Goal: Use online tool/utility: Utilize a website feature to perform a specific function

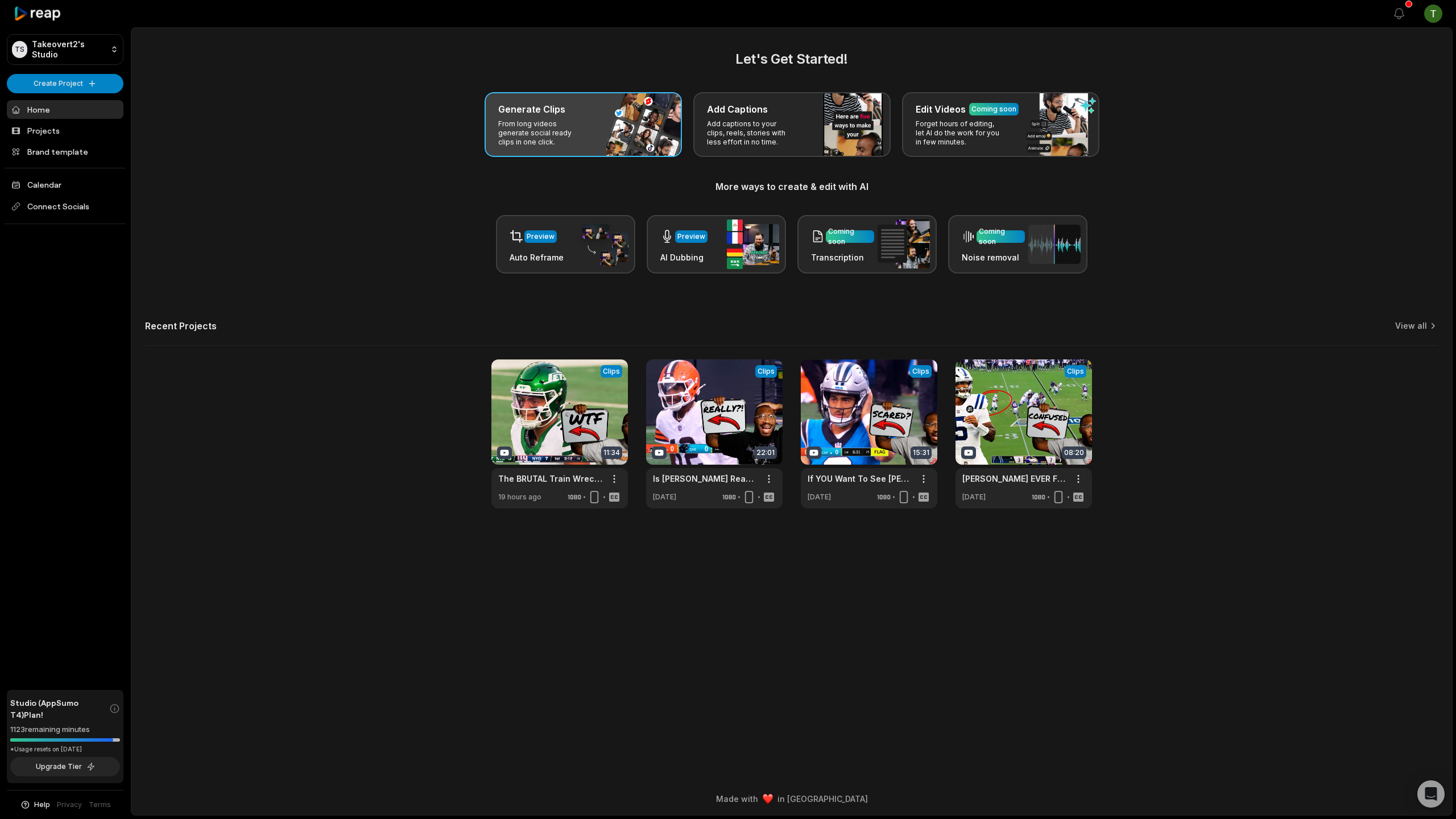
click at [564, 122] on p "From long videos generate social ready clips in one click." at bounding box center [541, 133] width 88 height 27
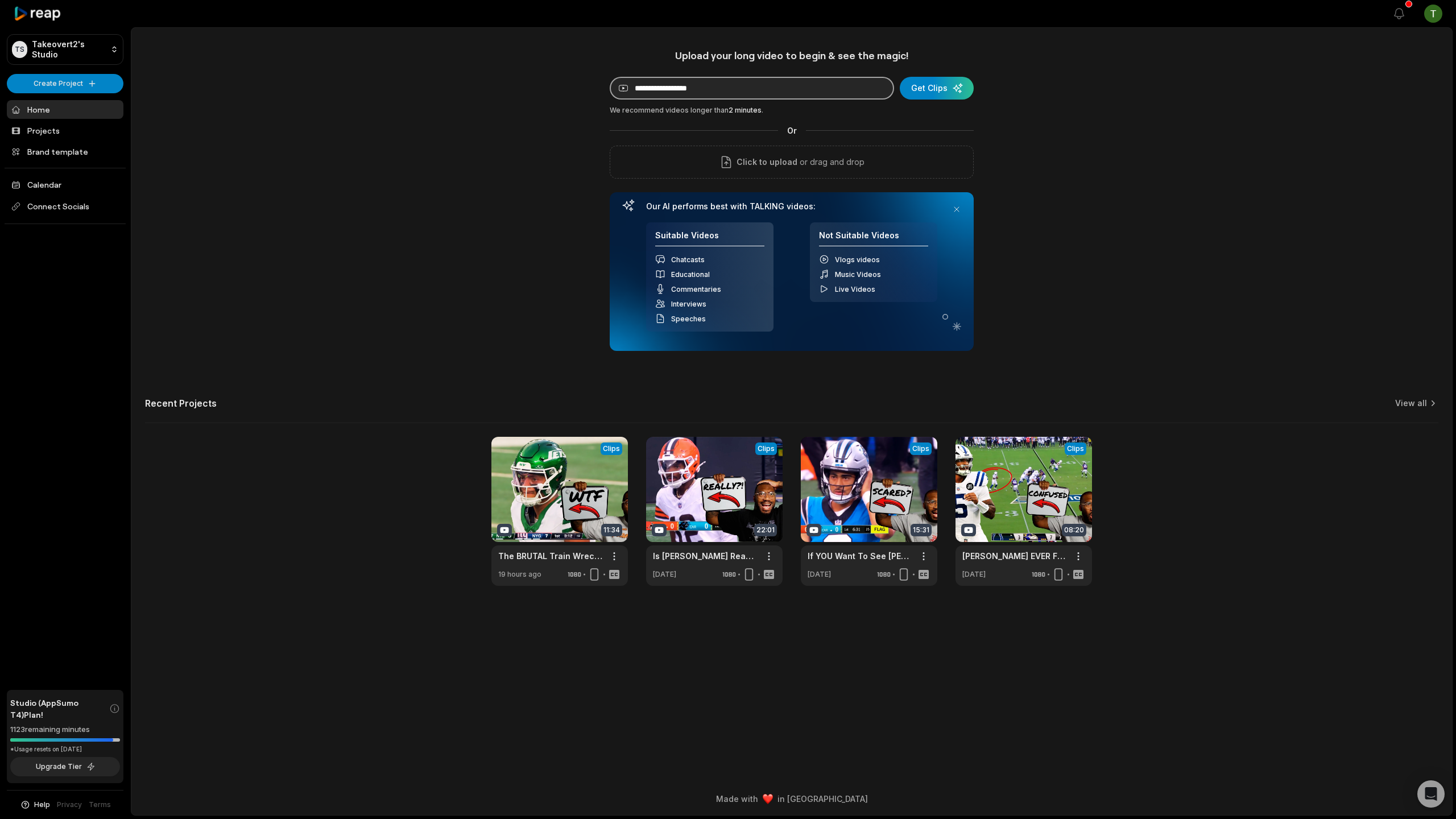
click at [722, 85] on input at bounding box center [752, 88] width 284 height 23
paste input "**********"
type input "**********"
click at [937, 85] on div "submit" at bounding box center [936, 88] width 74 height 23
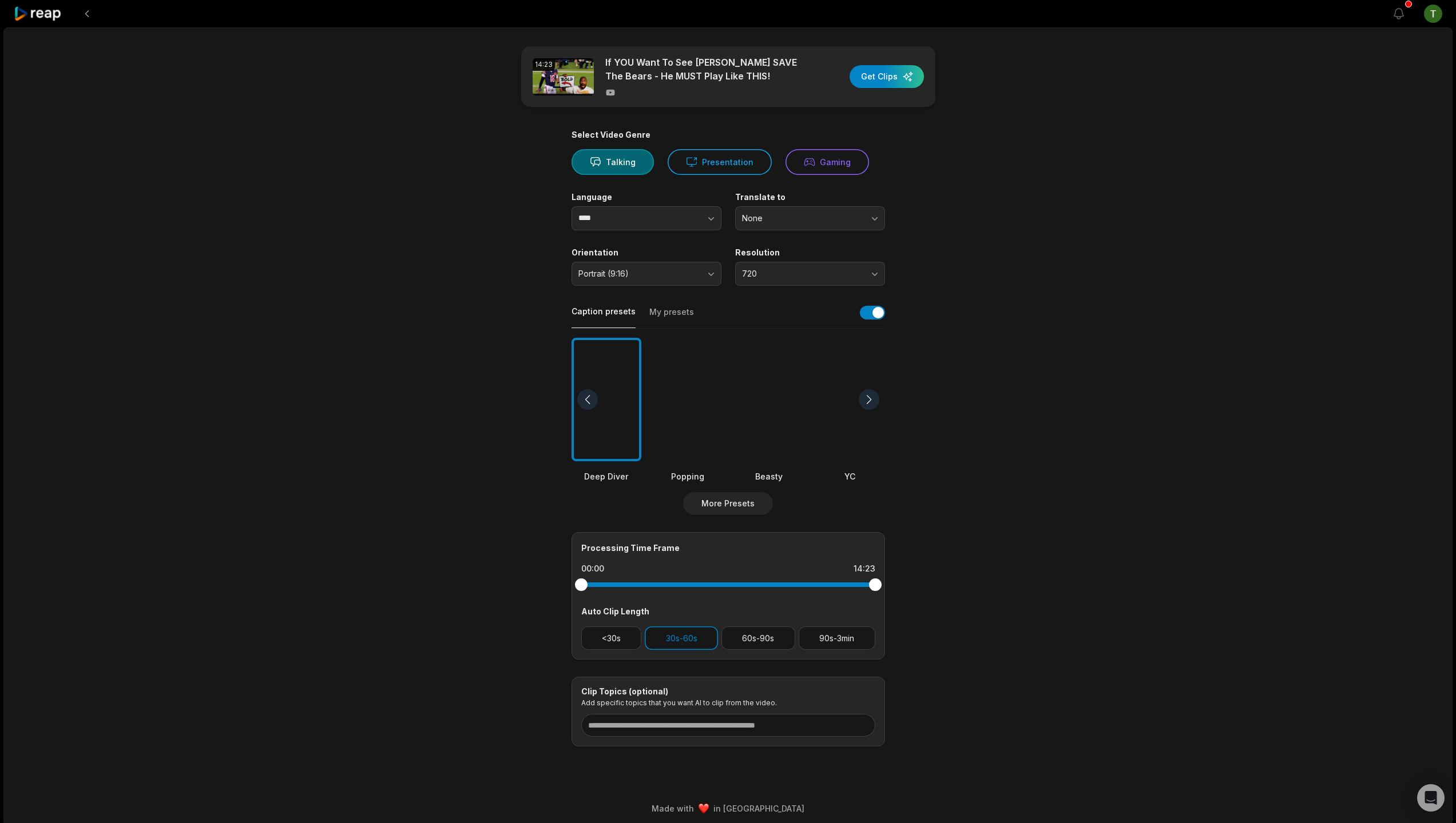
click at [779, 411] on div at bounding box center [768, 399] width 69 height 124
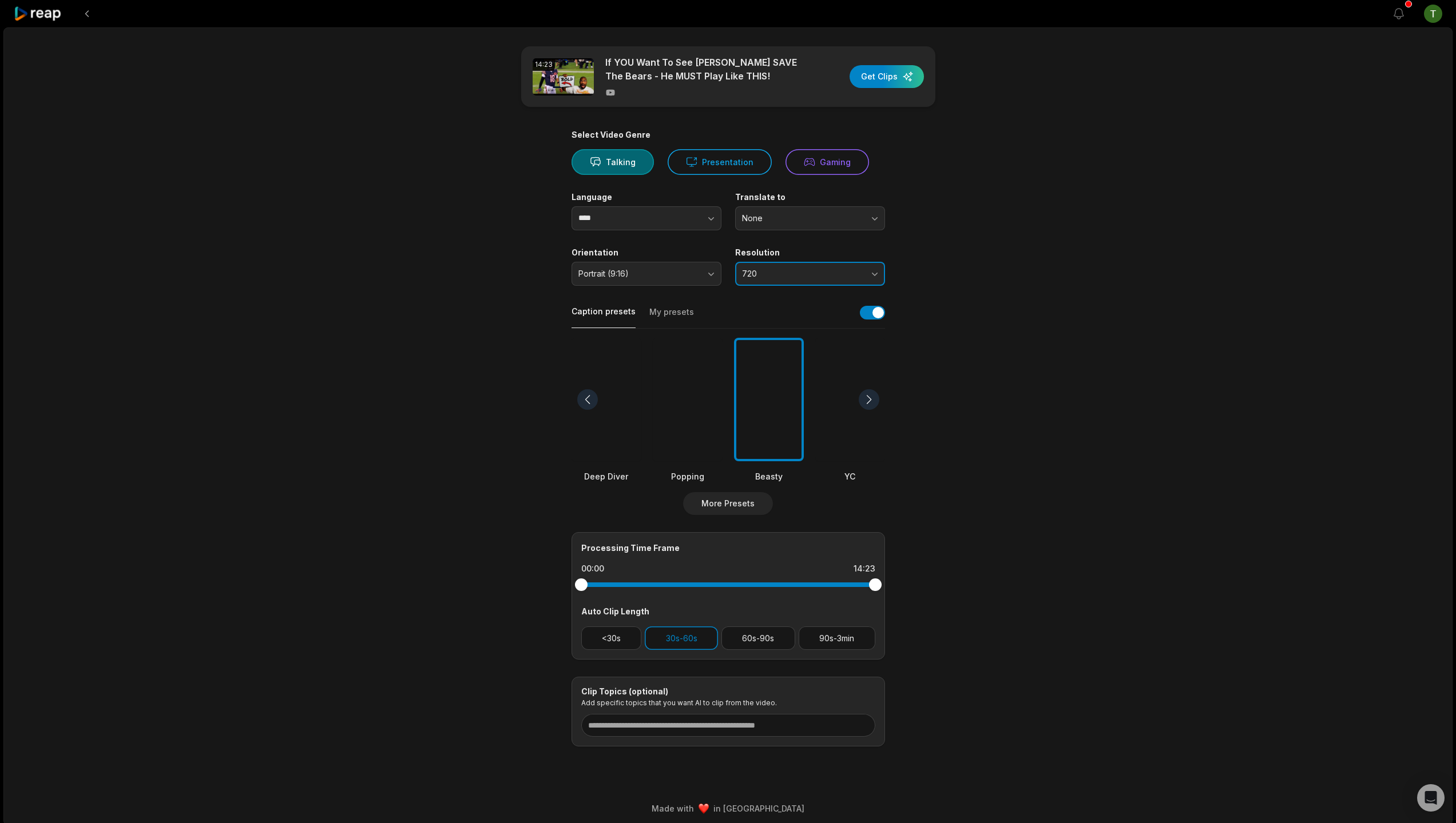
click at [835, 269] on span "720" at bounding box center [802, 274] width 120 height 10
click at [795, 323] on p "1080" at bounding box center [810, 321] width 135 height 12
click at [614, 634] on button "<30s" at bounding box center [612, 638] width 61 height 23
click at [887, 73] on div "button" at bounding box center [887, 77] width 74 height 23
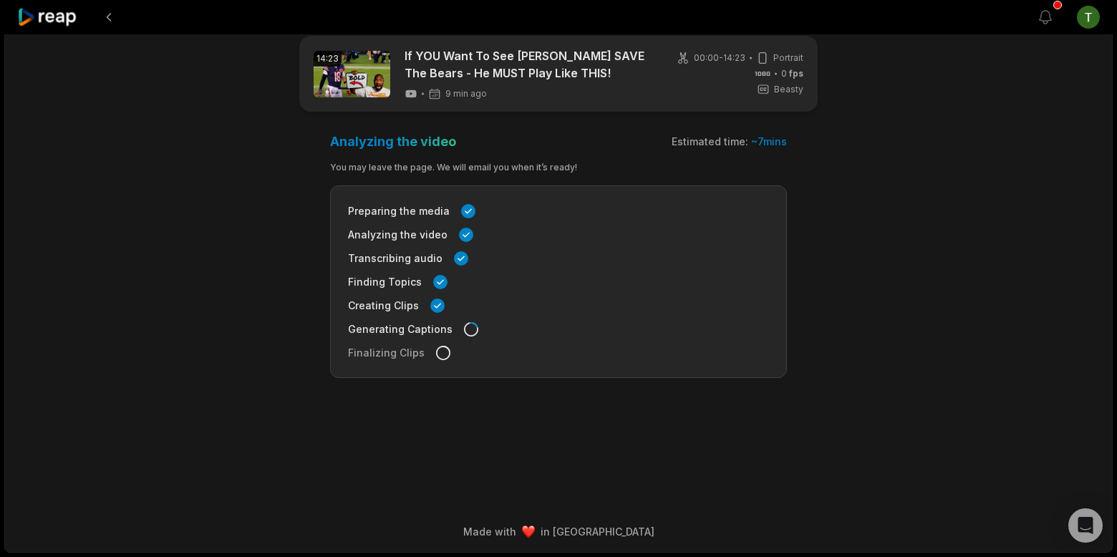
scroll to position [14, 0]
